Goal: Information Seeking & Learning: Learn about a topic

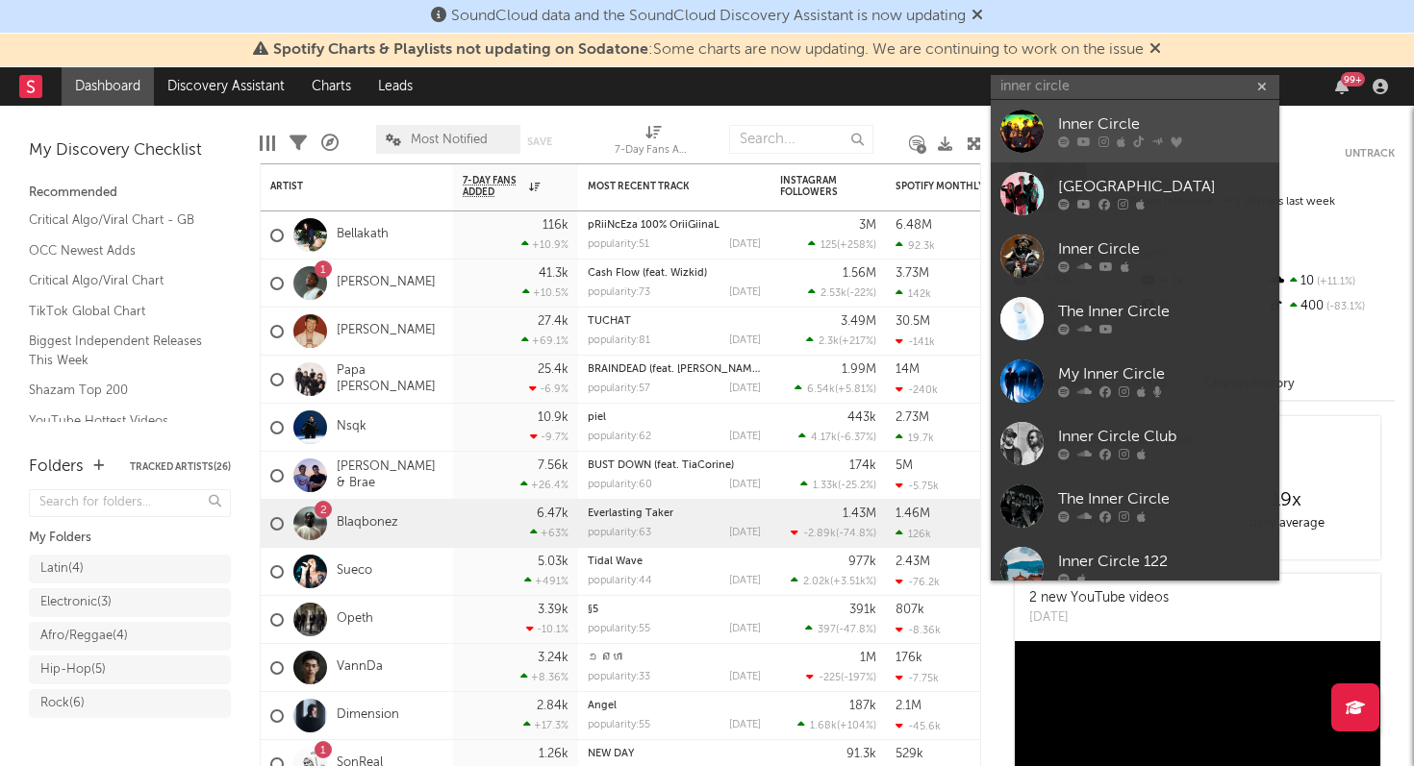
type input "inner circle"
click at [1091, 121] on div "Inner Circle" at bounding box center [1164, 124] width 212 height 23
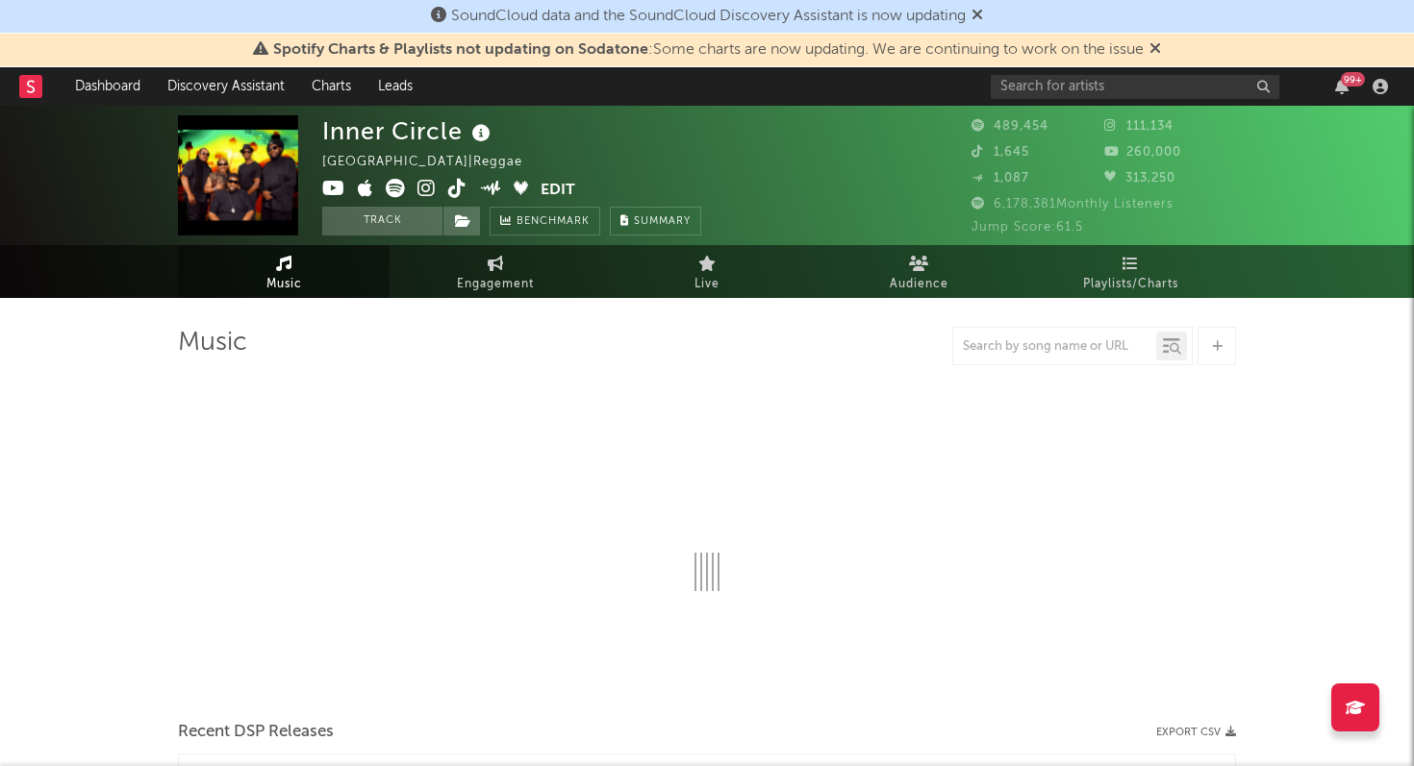
select select "6m"
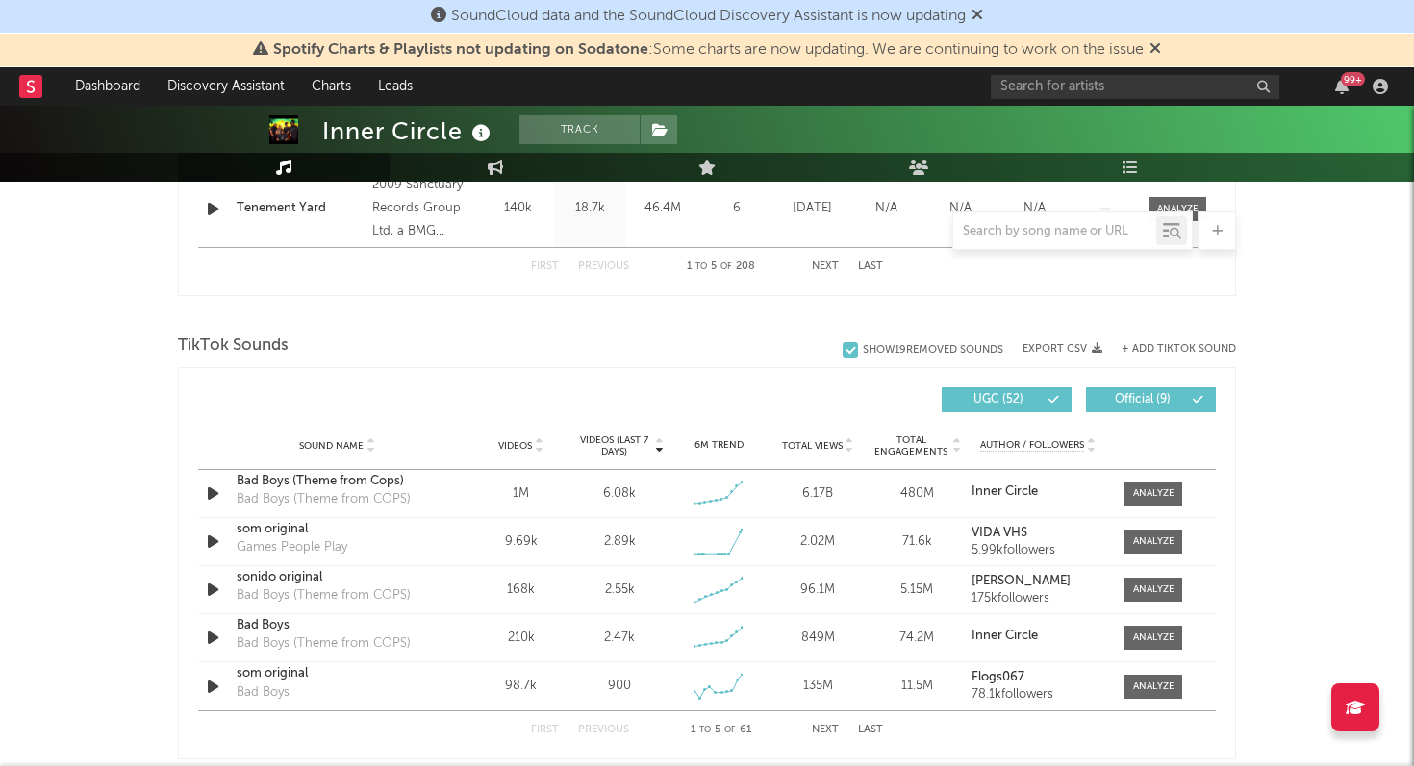
scroll to position [1198, 0]
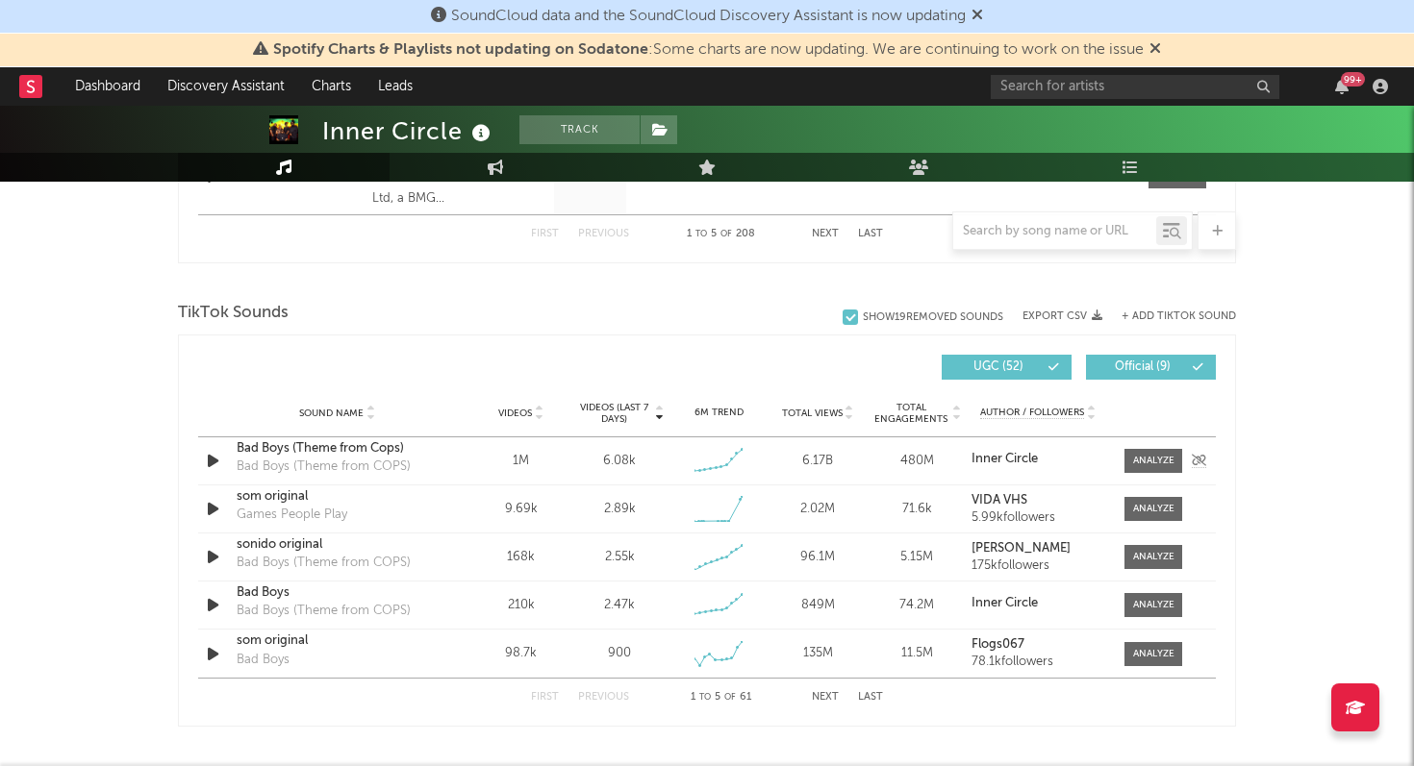
click at [518, 461] on div "1M" at bounding box center [520, 461] width 89 height 19
click at [1164, 478] on div "Sound Name Bad Boys (Theme from Cops) Bad Boys (Theme from COPS) Videos 1M Vide…" at bounding box center [706, 461] width 1017 height 47
click at [1164, 459] on div at bounding box center [1153, 461] width 41 height 14
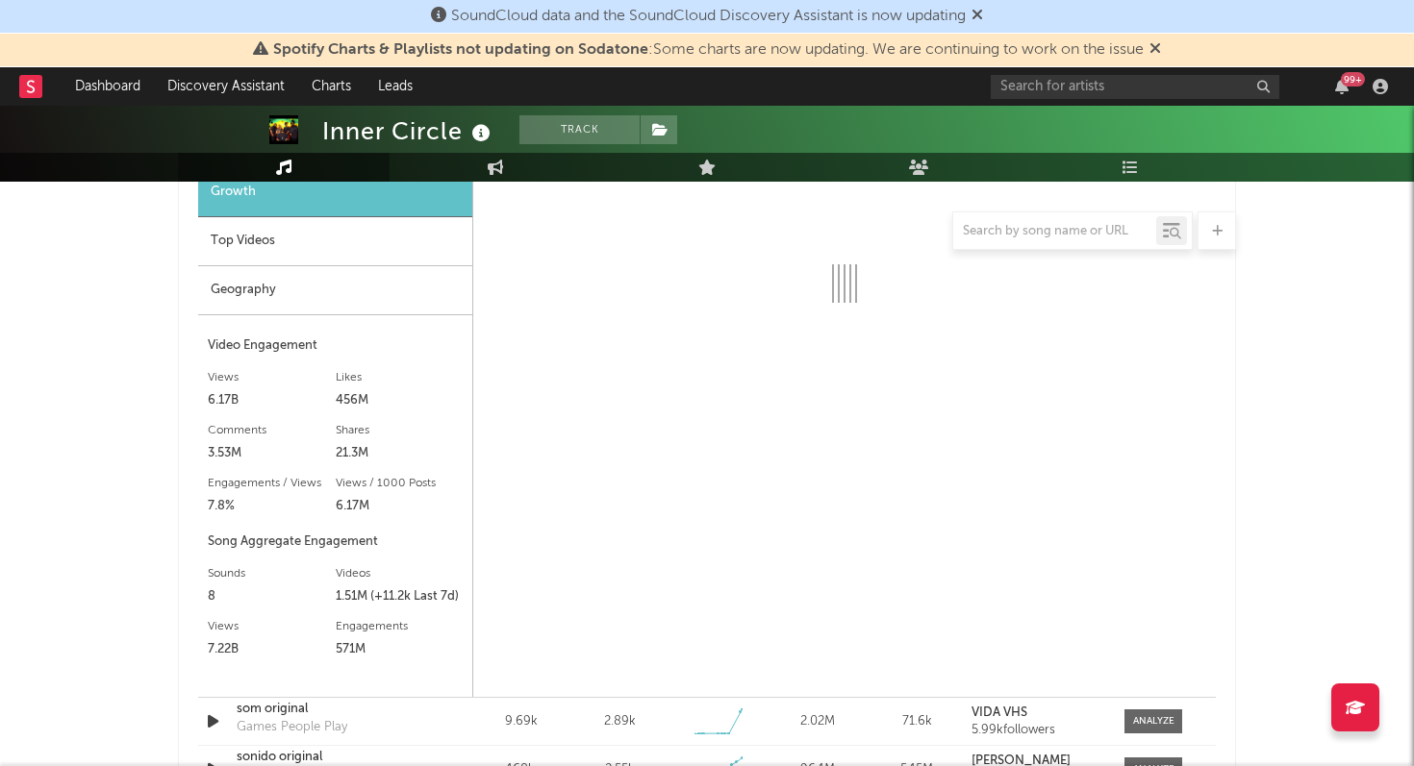
scroll to position [1555, 0]
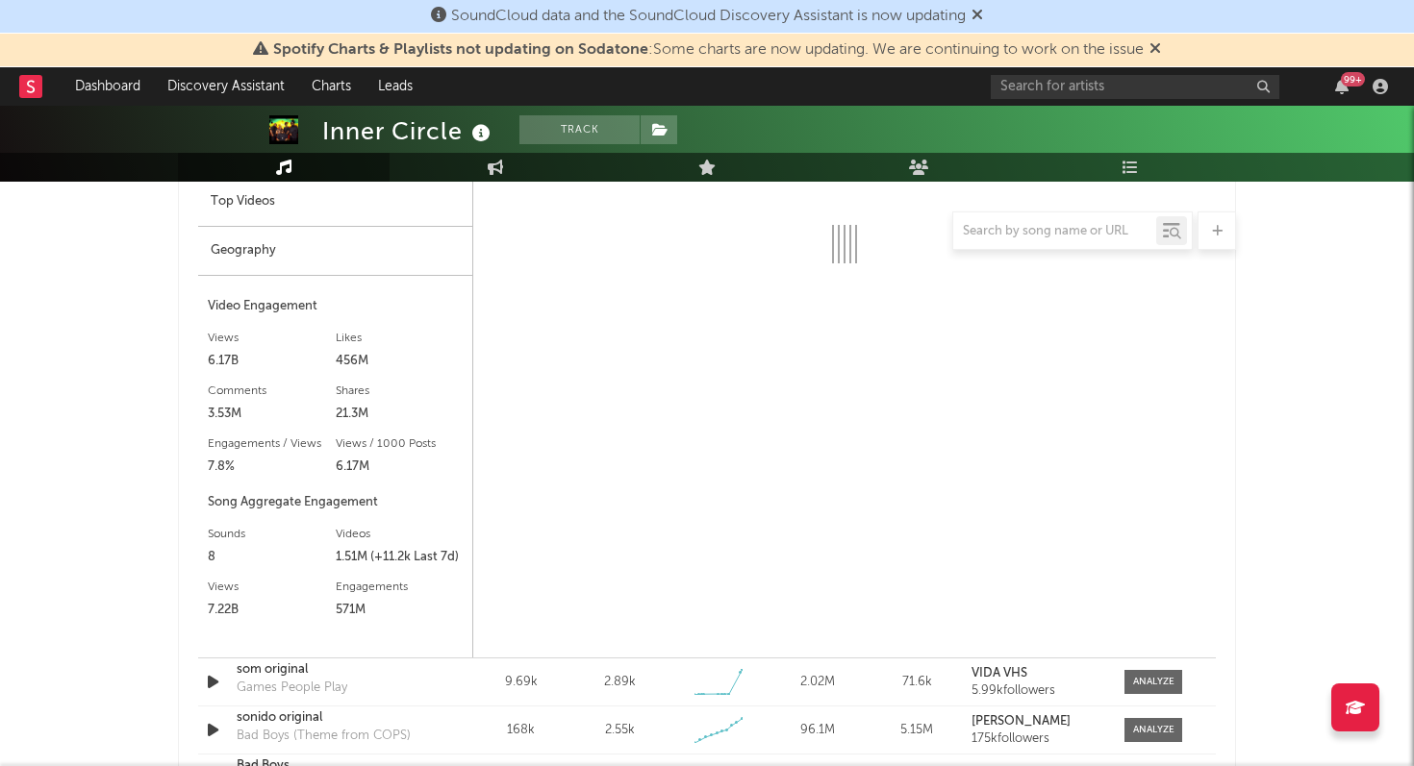
click at [209, 361] on div "6.17B" at bounding box center [272, 361] width 128 height 23
drag, startPoint x: 209, startPoint y: 361, endPoint x: 220, endPoint y: 361, distance: 11.5
click at [220, 361] on div "6.17B" at bounding box center [272, 361] width 128 height 23
select select "6m"
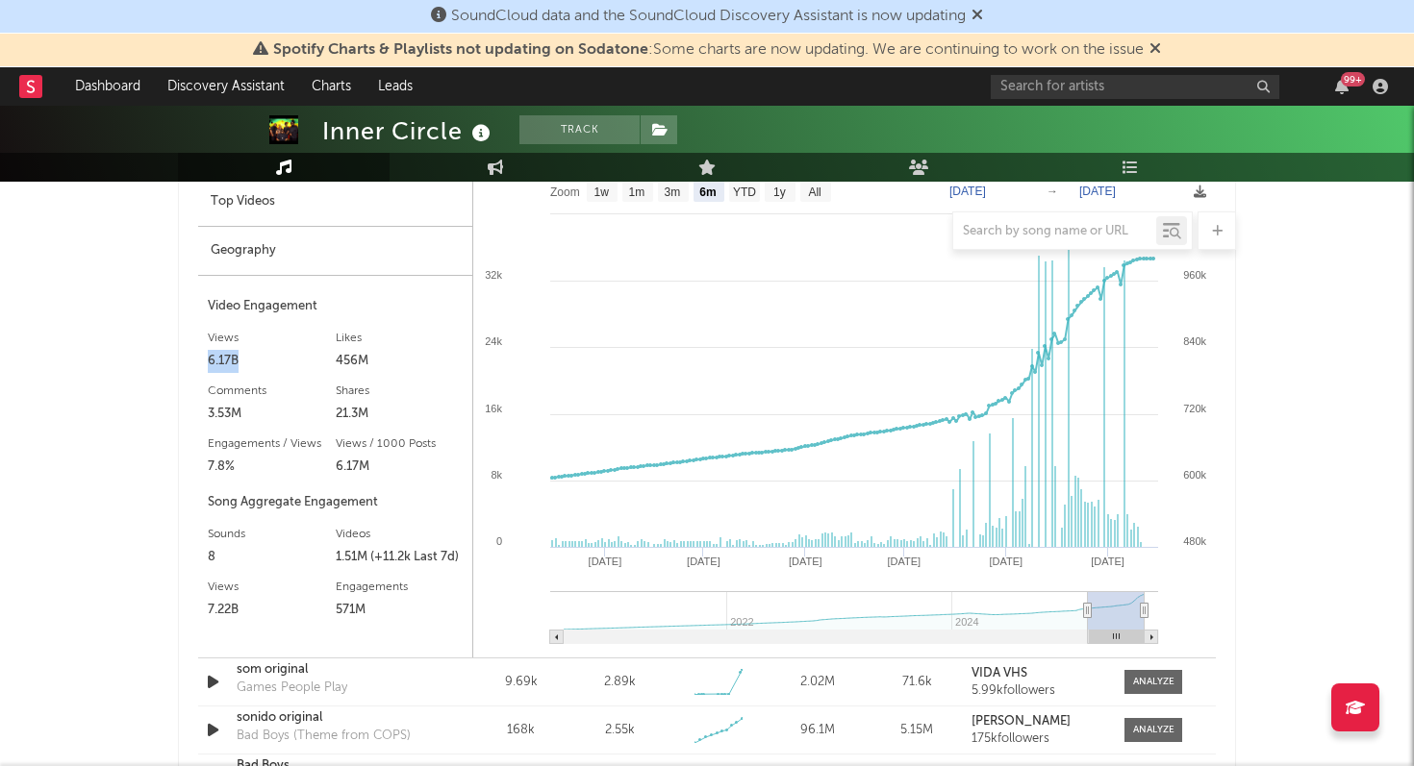
copy div "6.17B"
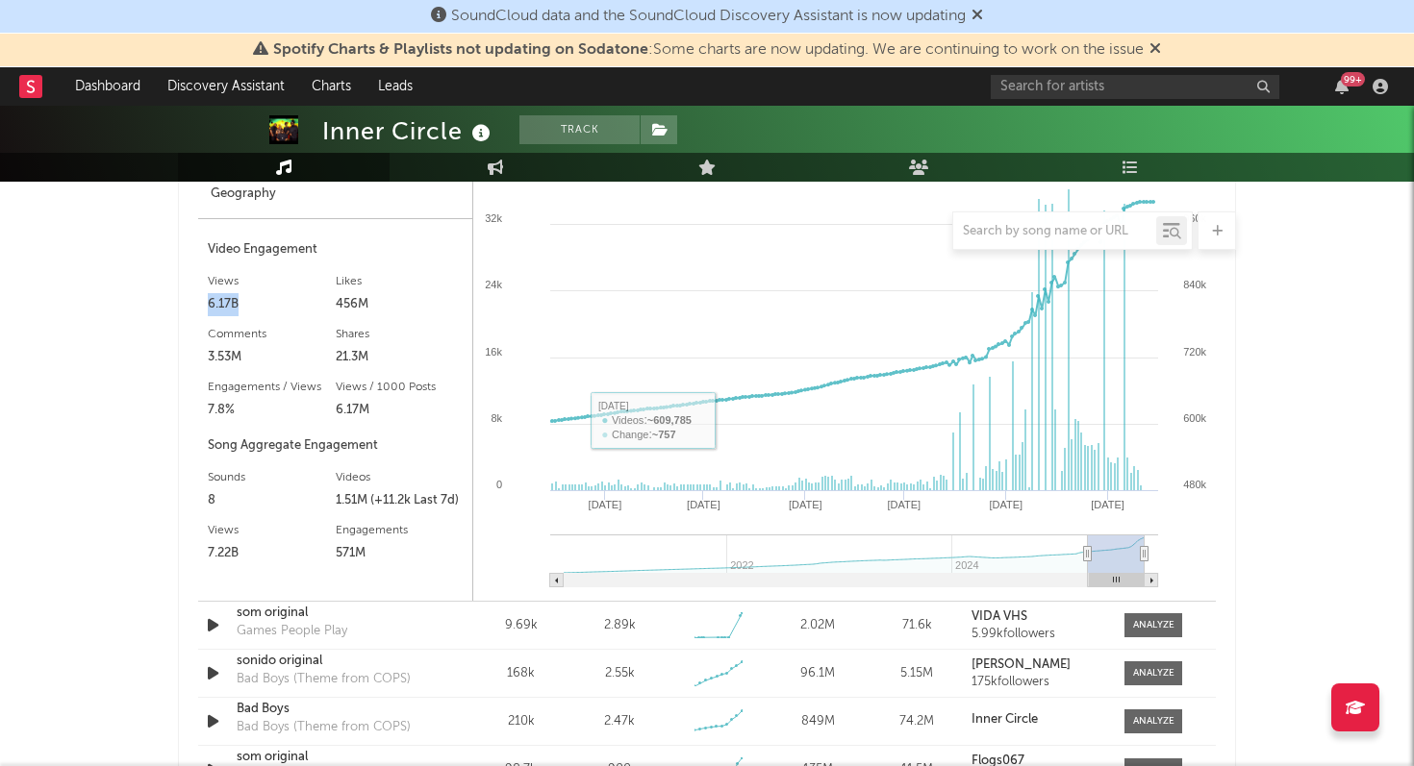
scroll to position [1382, 0]
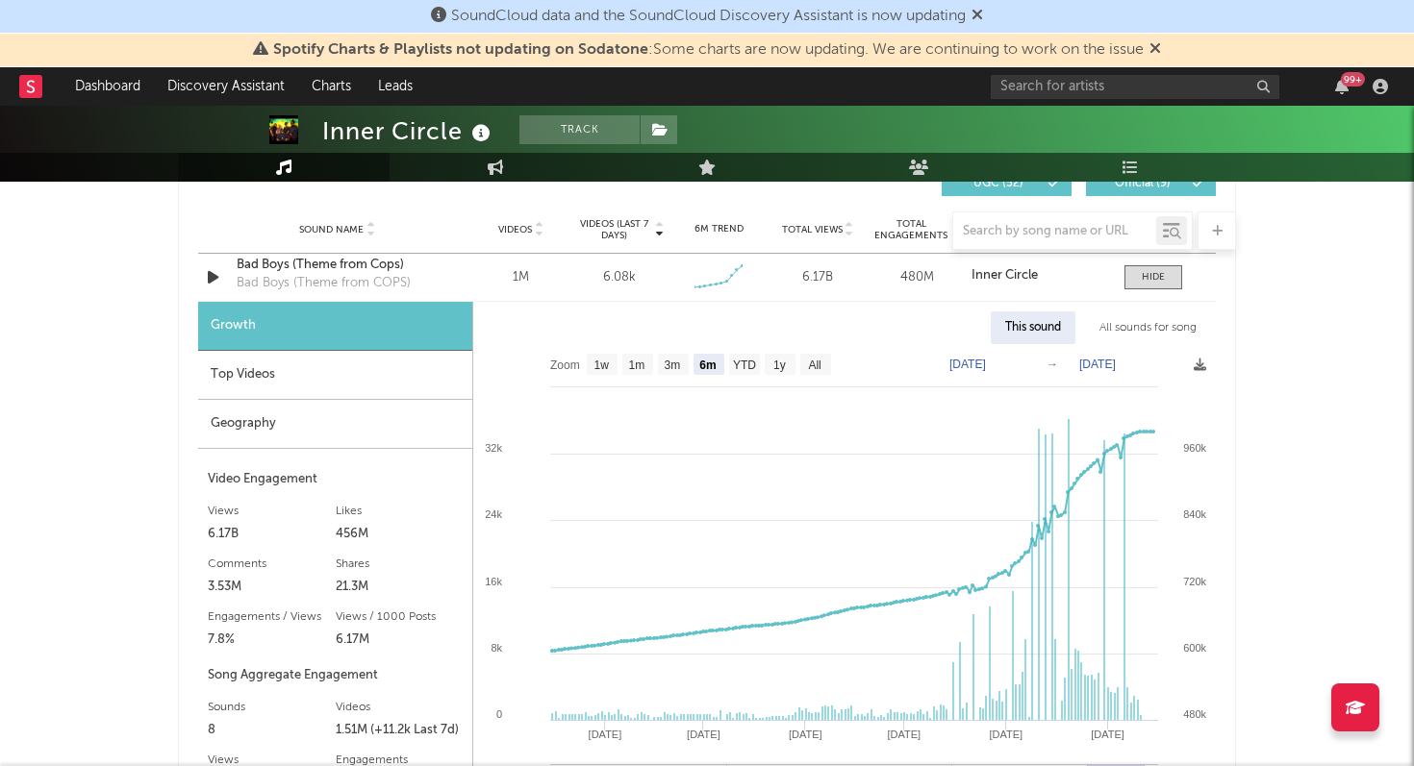
click at [319, 375] on div "Top Videos" at bounding box center [335, 375] width 274 height 49
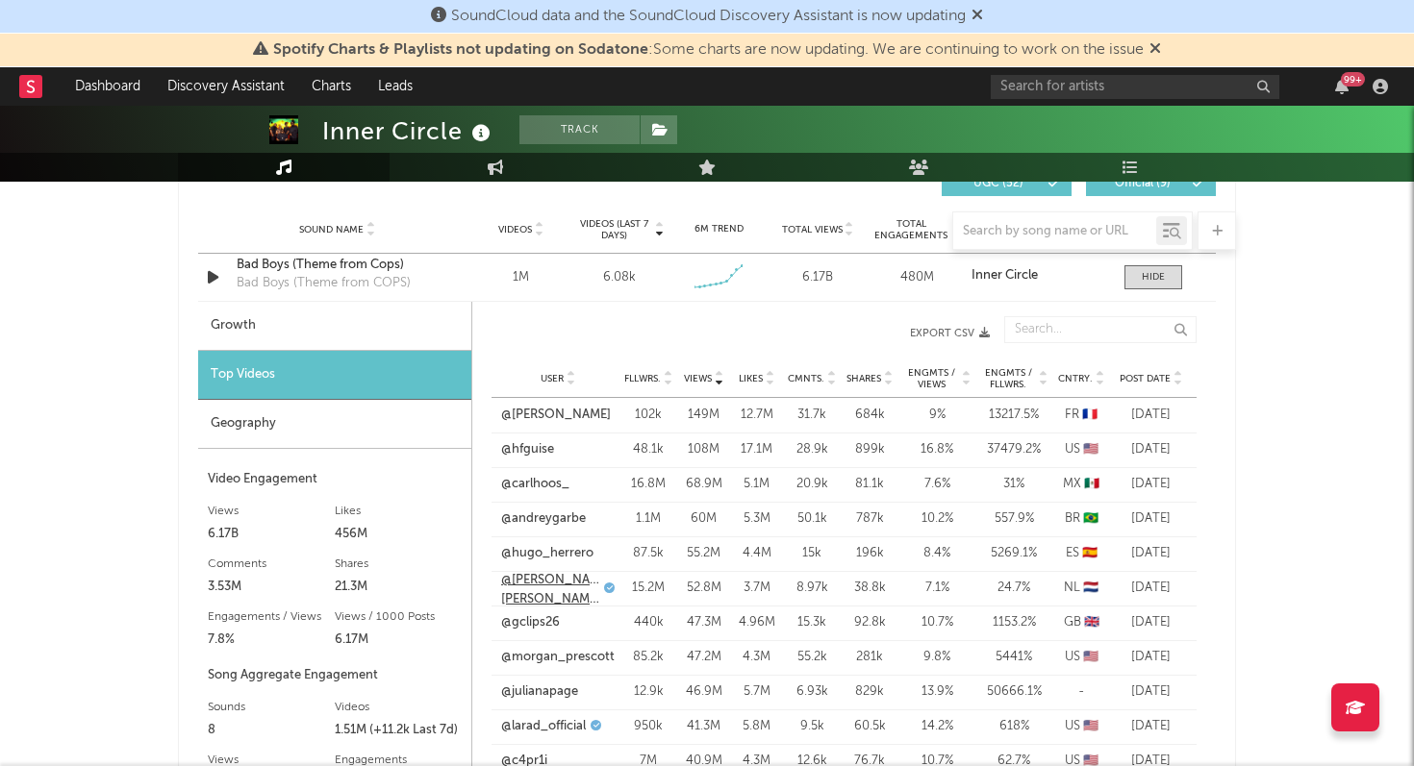
click at [542, 587] on link "@[PERSON_NAME].[PERSON_NAME]" at bounding box center [550, 590] width 98 height 38
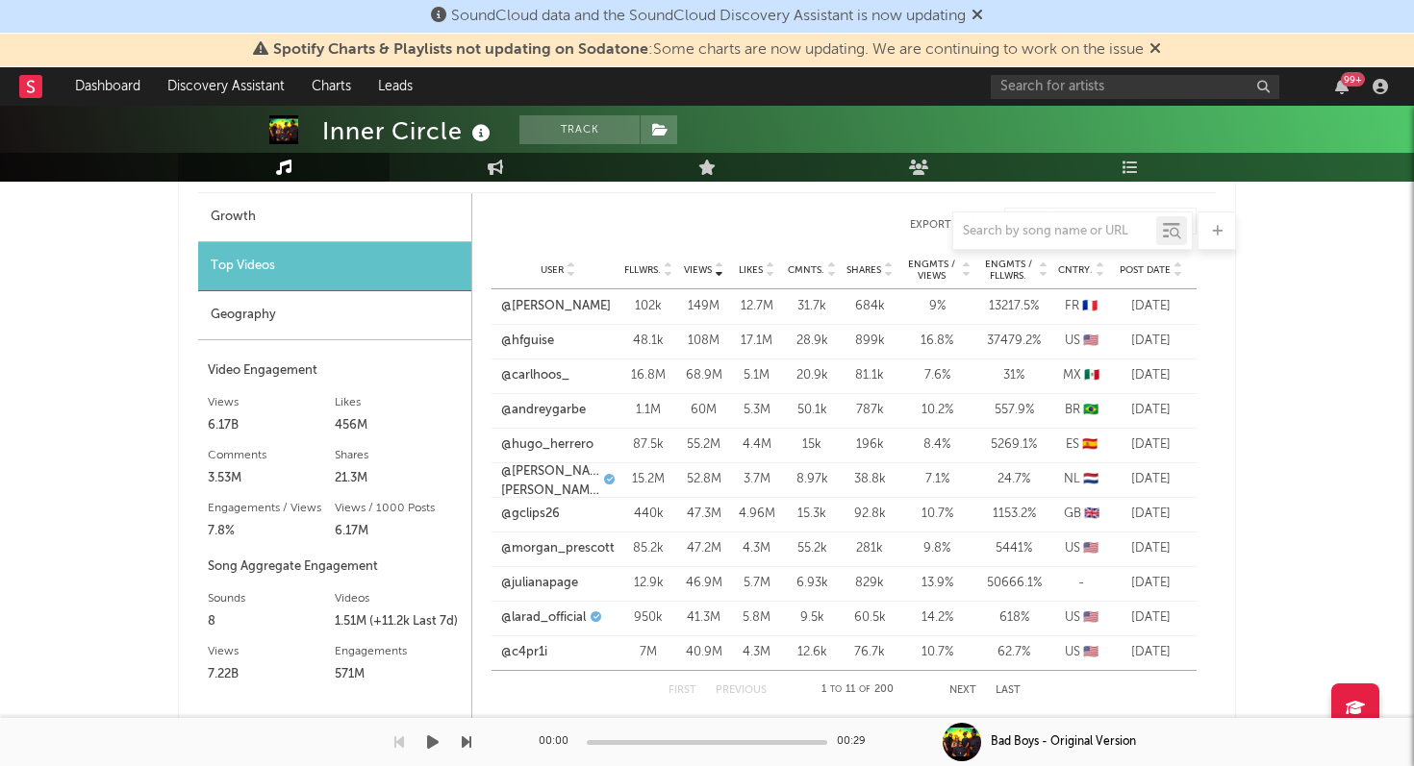
scroll to position [1539, 0]
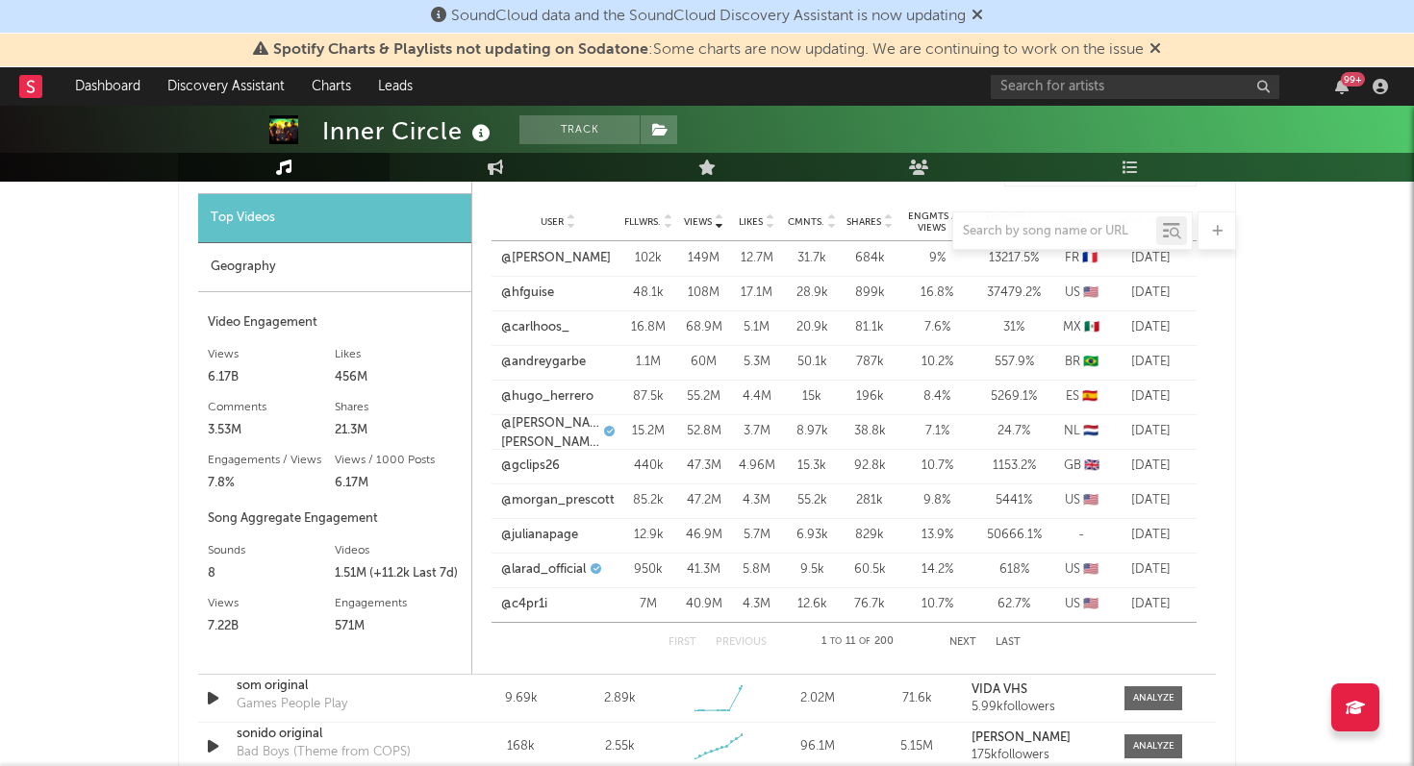
click at [966, 642] on button "Next" at bounding box center [962, 643] width 27 height 11
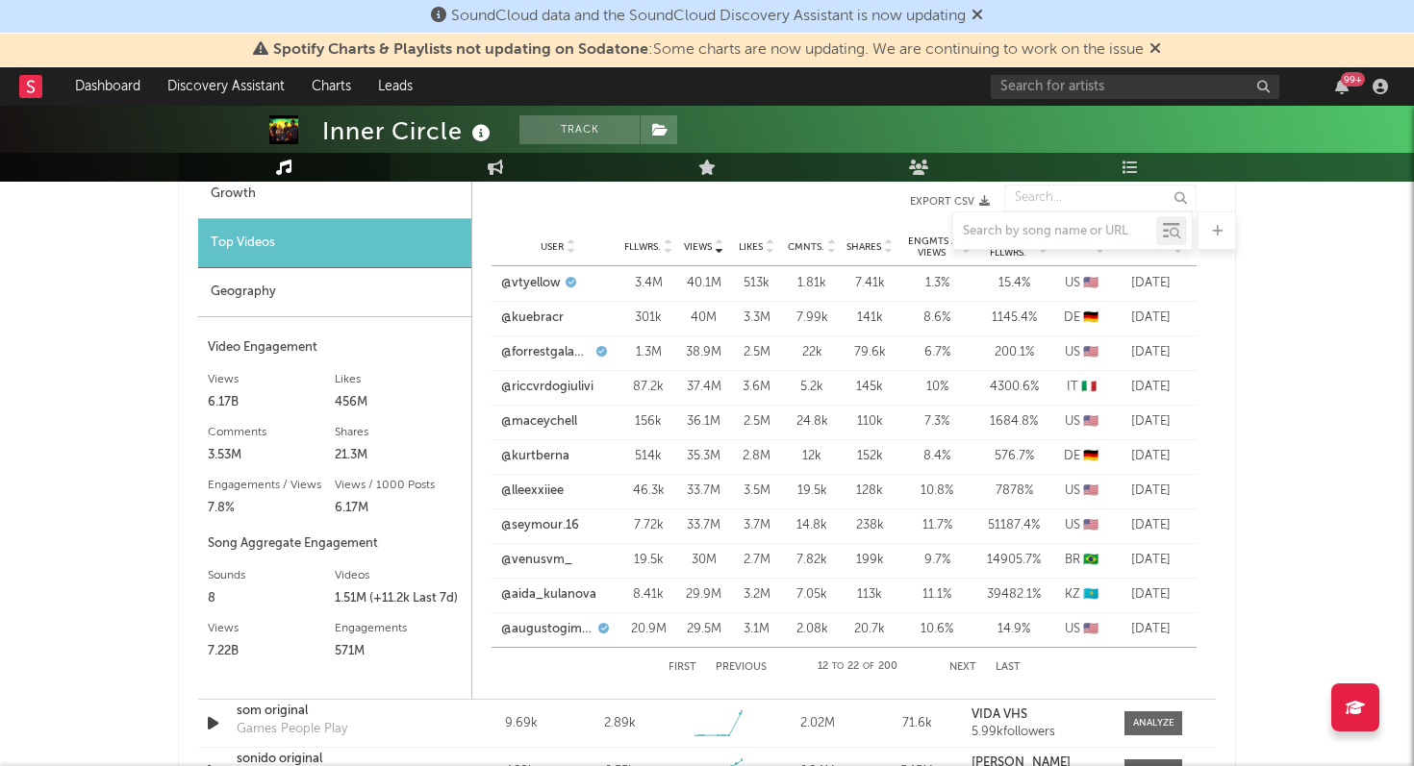
scroll to position [1513, 0]
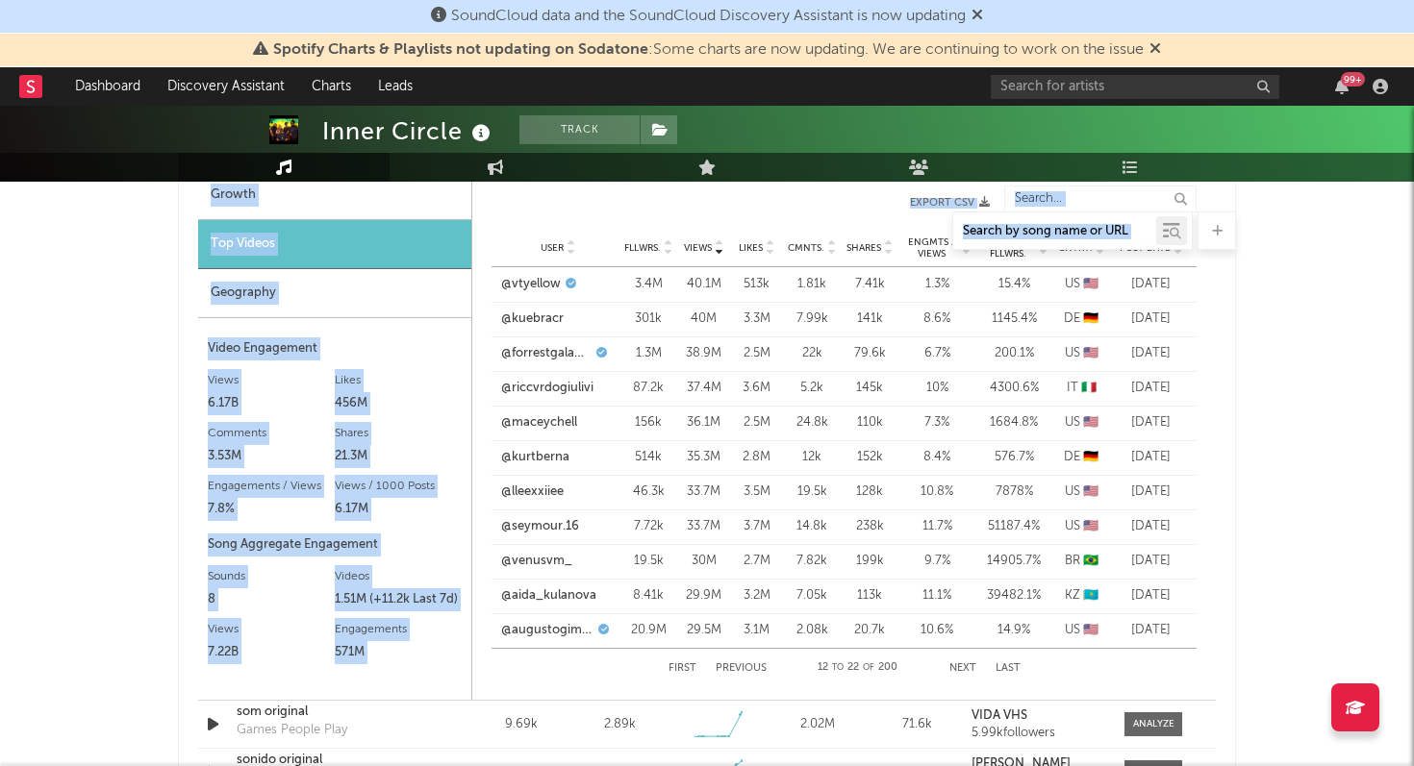
click at [666, 250] on div "Music Total Artist Consumption Luminate - Daily Luminate - Weekly BMAT - Weekly…" at bounding box center [707, 348] width 1058 height 3069
click at [667, 249] on div "Music Total Artist Consumption Luminate - Daily Luminate - Weekly BMAT - Weekly…" at bounding box center [707, 348] width 1058 height 3069
click at [655, 245] on div at bounding box center [707, 231] width 1058 height 38
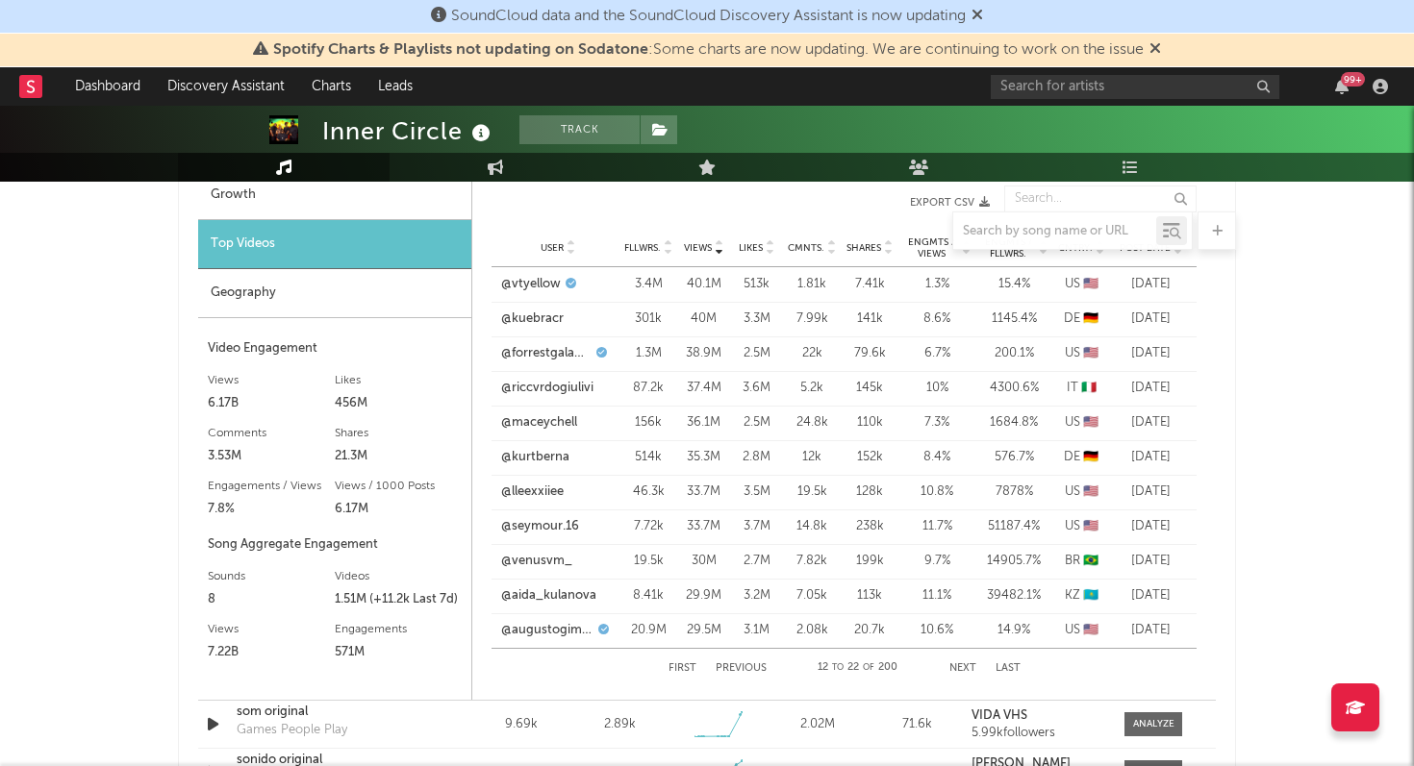
click at [668, 253] on icon at bounding box center [668, 252] width 10 height 8
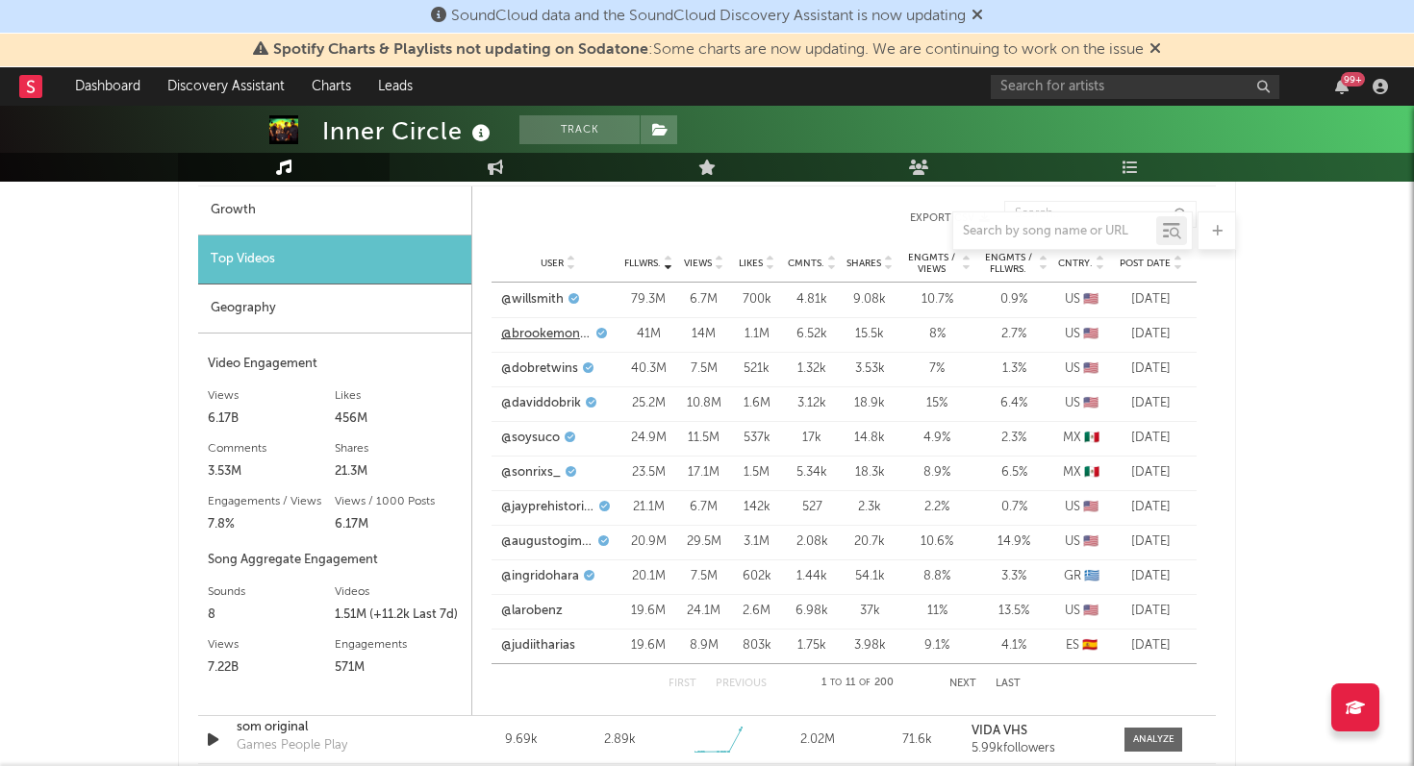
click at [561, 336] on link "@brookemonk_" at bounding box center [546, 334] width 90 height 19
click at [541, 434] on link "@soysuco" at bounding box center [530, 438] width 59 height 19
click at [549, 370] on link "@dobretwins" at bounding box center [539, 369] width 77 height 19
click at [568, 507] on link "@jayprehistoricpets" at bounding box center [547, 507] width 93 height 19
click at [562, 540] on link "@augustogimenez" at bounding box center [547, 542] width 92 height 19
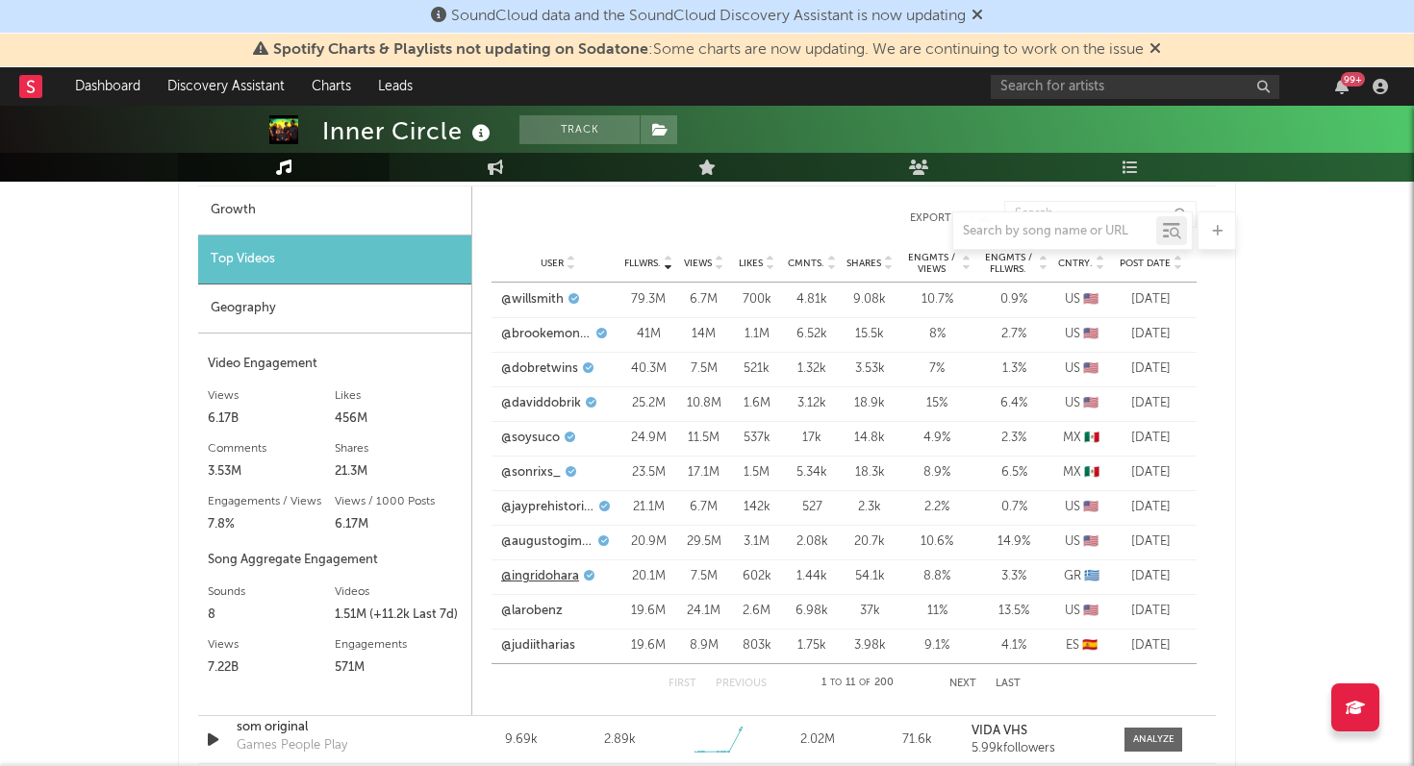
click at [553, 577] on link "@ingridohara" at bounding box center [540, 576] width 78 height 19
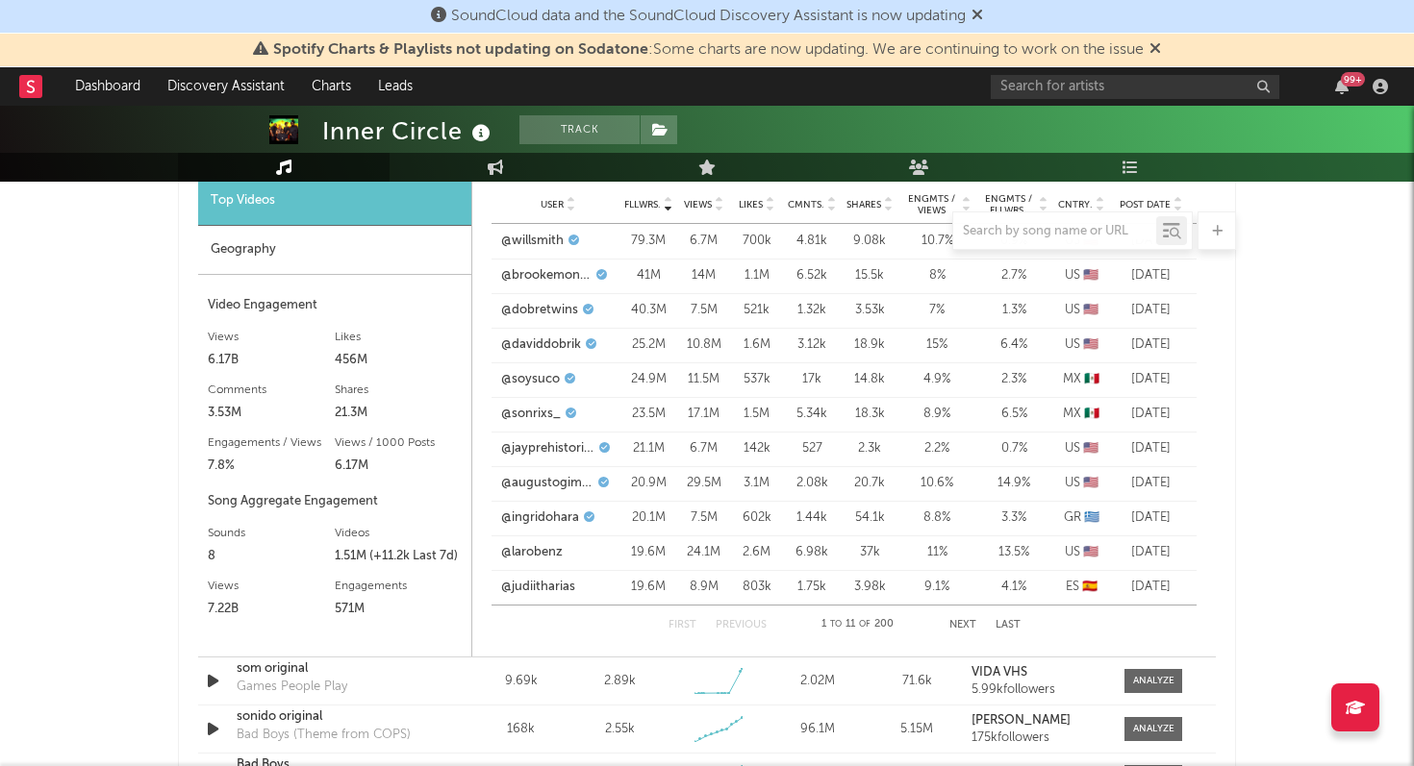
scroll to position [1472, 0]
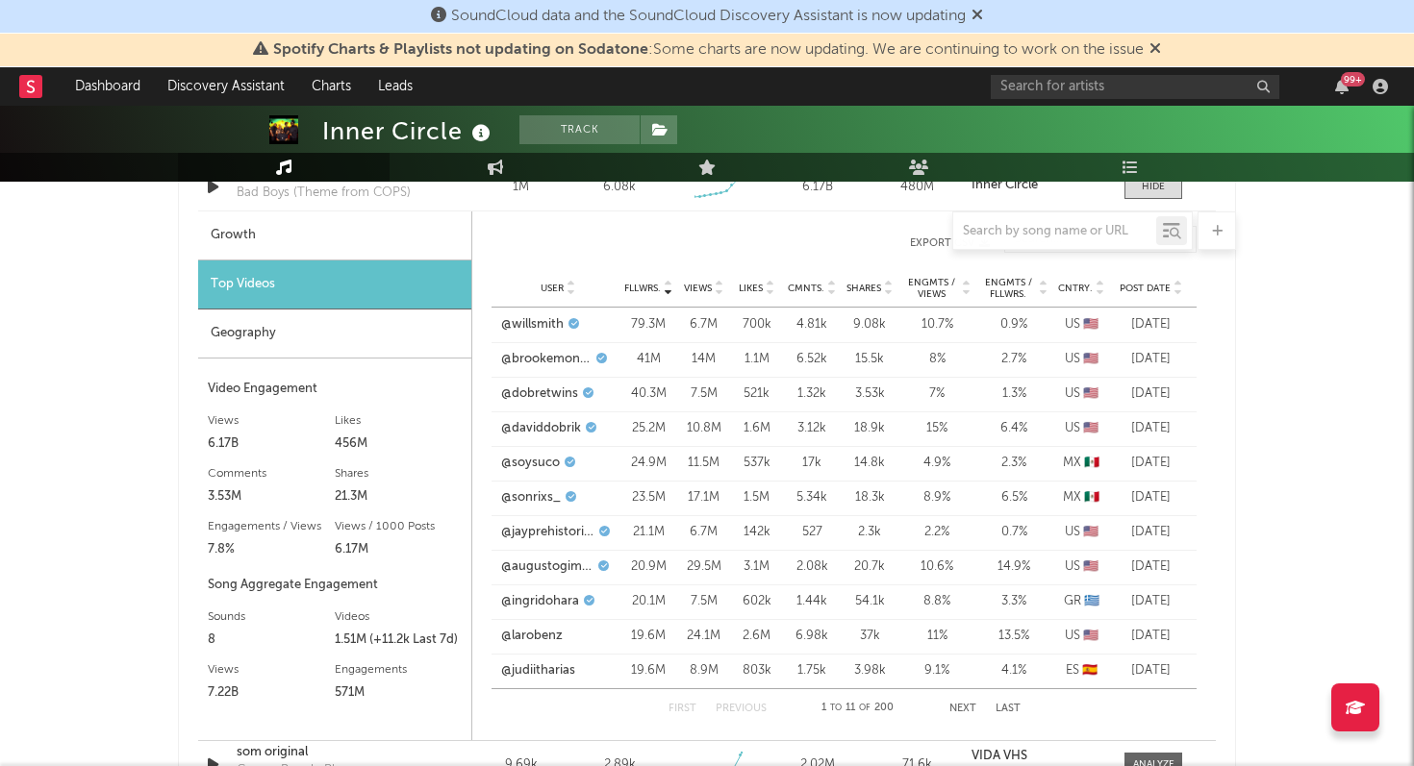
click at [274, 324] on div "Geography" at bounding box center [334, 334] width 273 height 49
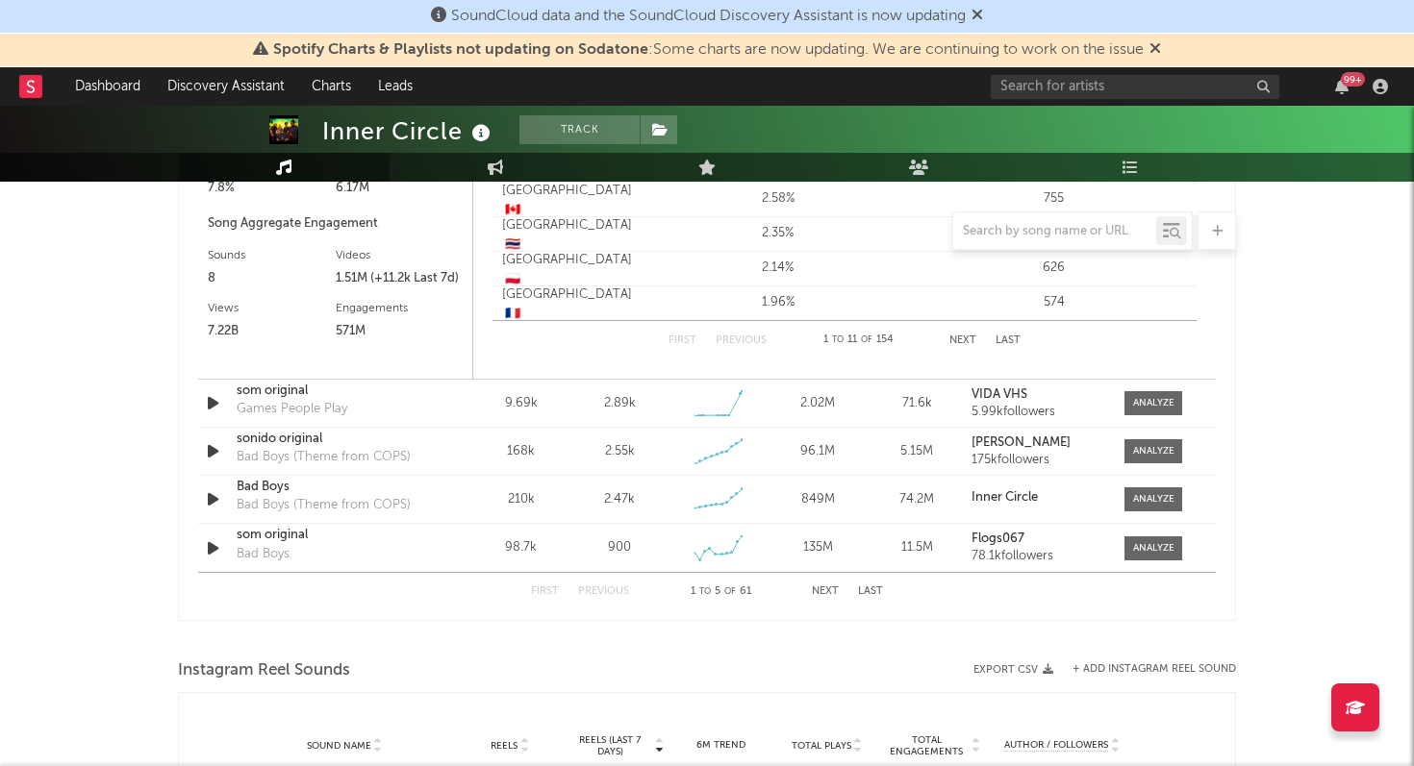
scroll to position [1825, 0]
